Goal: Transaction & Acquisition: Purchase product/service

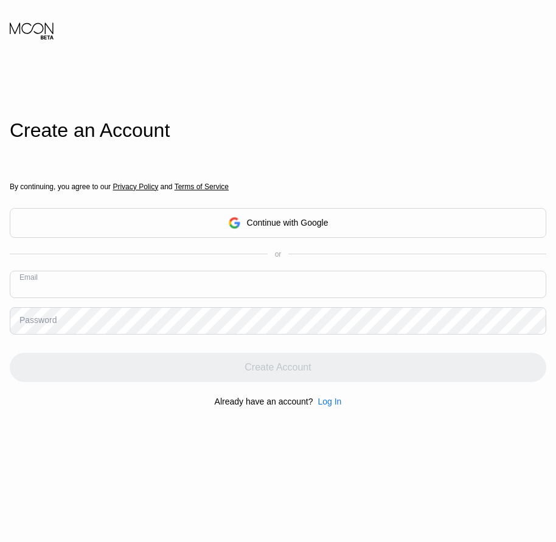
paste input "[EMAIL_ADDRESS][DOMAIN_NAME]"
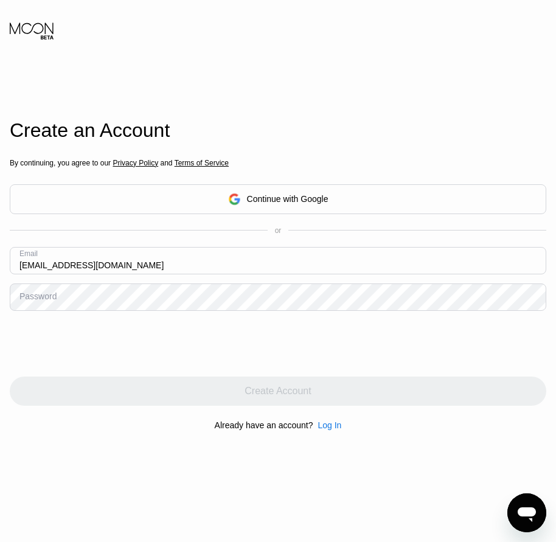
type input "[EMAIL_ADDRESS][DOMAIN_NAME]"
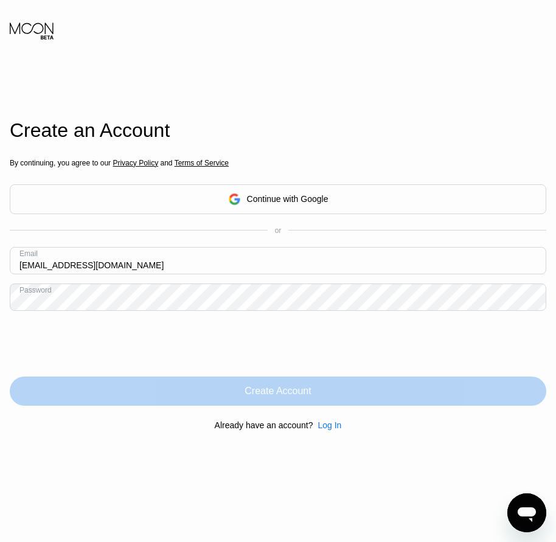
click at [276, 389] on div "Create Account" at bounding box center [277, 391] width 66 height 12
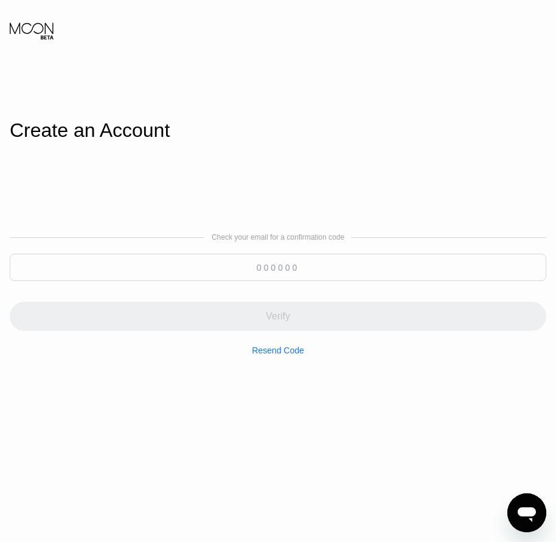
paste input "370071"
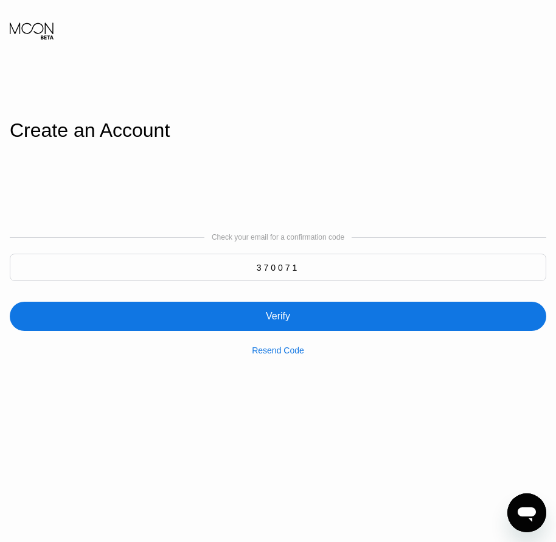
type input "370071"
click at [285, 322] on div "Verify" at bounding box center [278, 316] width 24 height 12
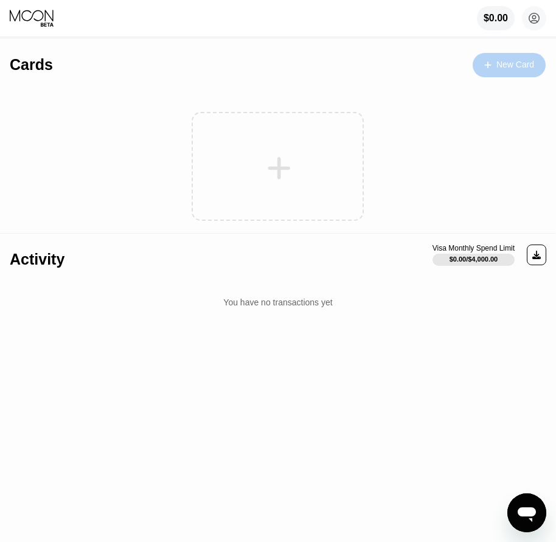
click at [525, 67] on div "New Card" at bounding box center [515, 65] width 38 height 10
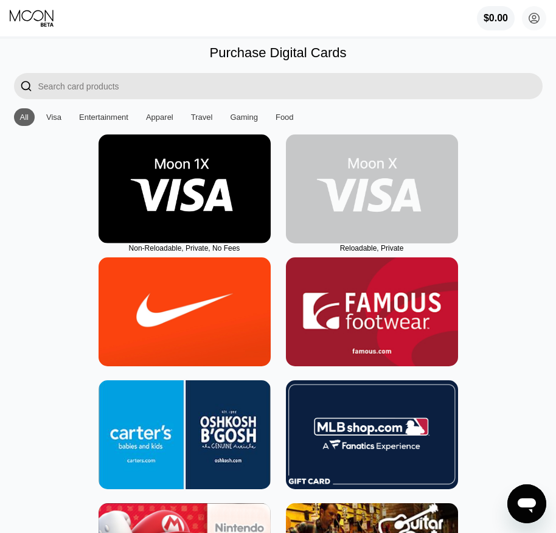
click at [362, 208] on img at bounding box center [372, 188] width 172 height 109
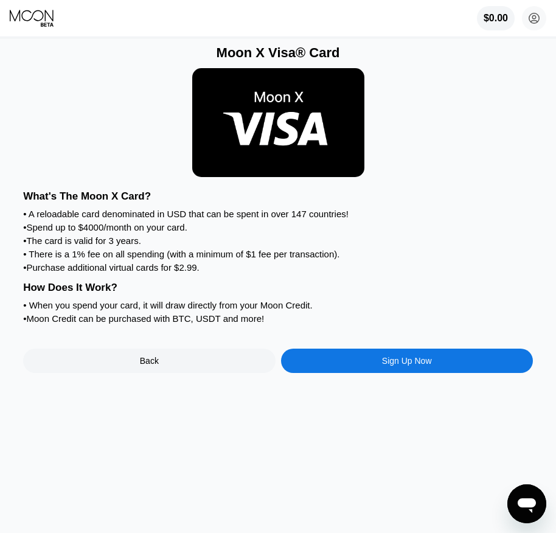
click at [394, 373] on div "Sign Up Now" at bounding box center [407, 360] width 252 height 24
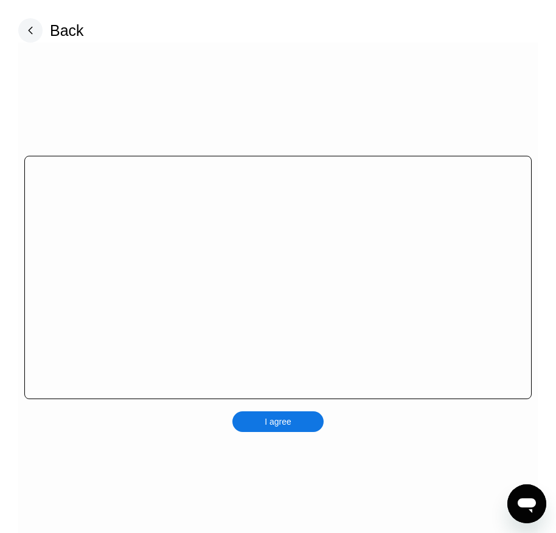
click at [291, 421] on div "I agree" at bounding box center [277, 421] width 27 height 11
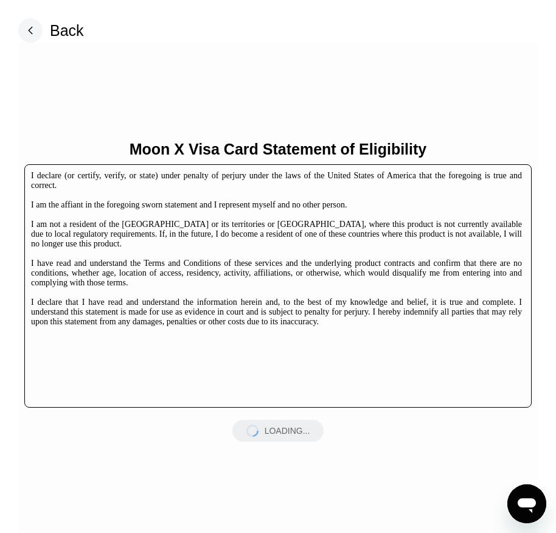
click at [291, 421] on div "LOADING..." at bounding box center [277, 431] width 91 height 22
click at [300, 431] on div "LOADING..." at bounding box center [277, 431] width 91 height 22
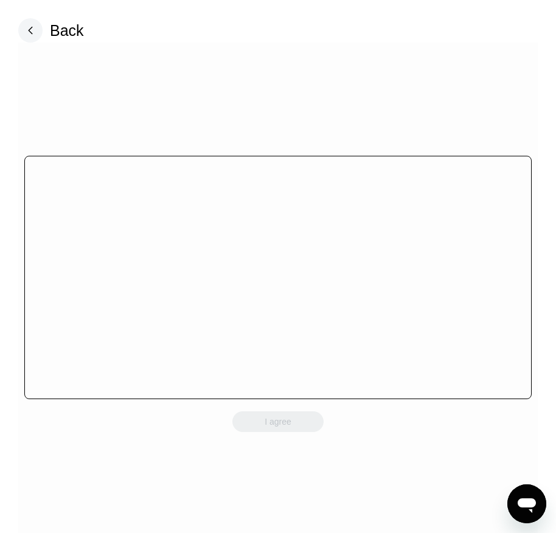
click at [300, 431] on div "I agree" at bounding box center [277, 421] width 91 height 21
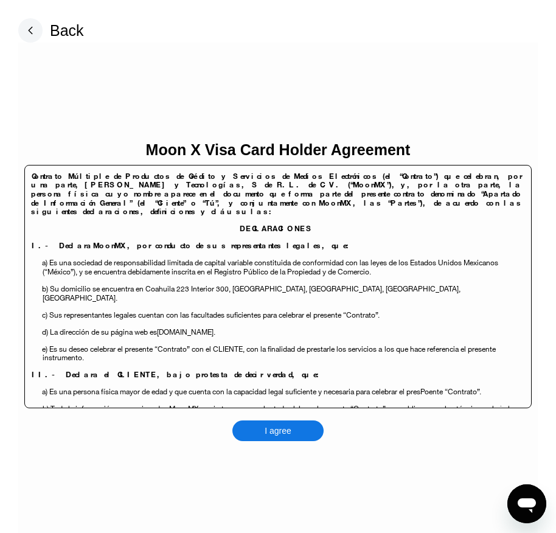
click at [300, 431] on div "I agree" at bounding box center [277, 430] width 91 height 21
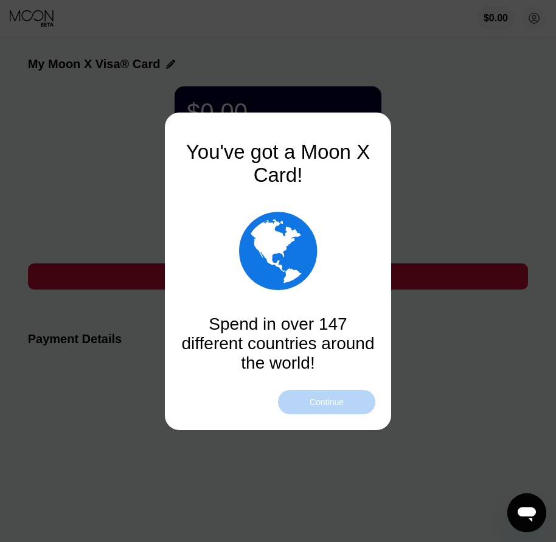
click at [330, 402] on div "Continue" at bounding box center [326, 402] width 34 height 10
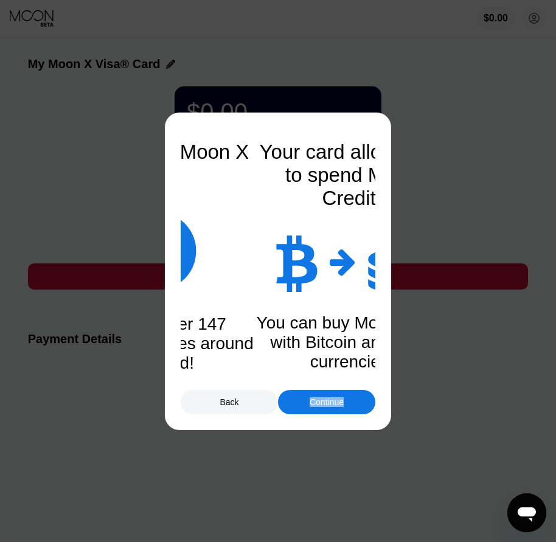
click at [330, 402] on div "Continue" at bounding box center [326, 402] width 34 height 10
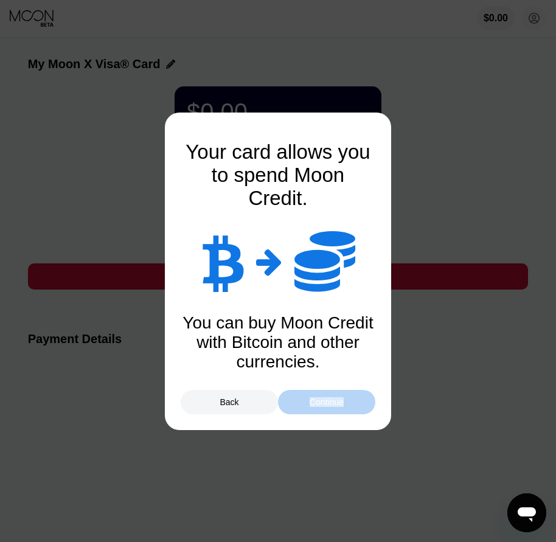
click at [330, 402] on div "Continue" at bounding box center [326, 402] width 34 height 10
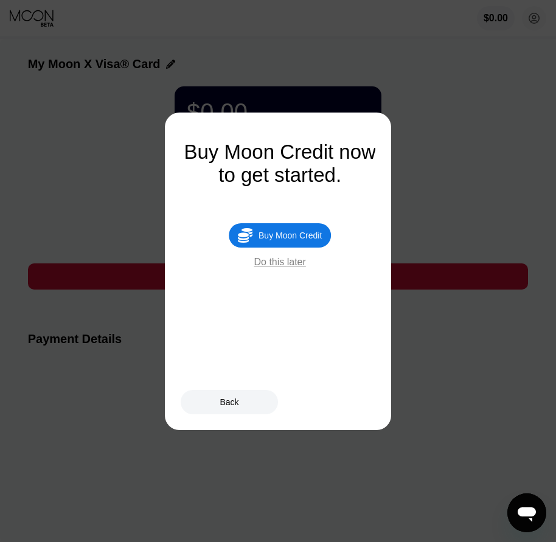
click at [299, 240] on div "Buy Moon Credit" at bounding box center [289, 235] width 63 height 10
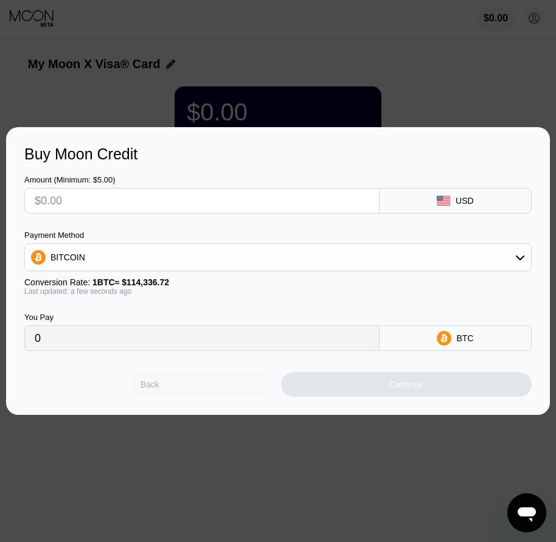
click at [181, 396] on div "Back" at bounding box center [149, 384] width 251 height 24
